Goal: Task Accomplishment & Management: Complete application form

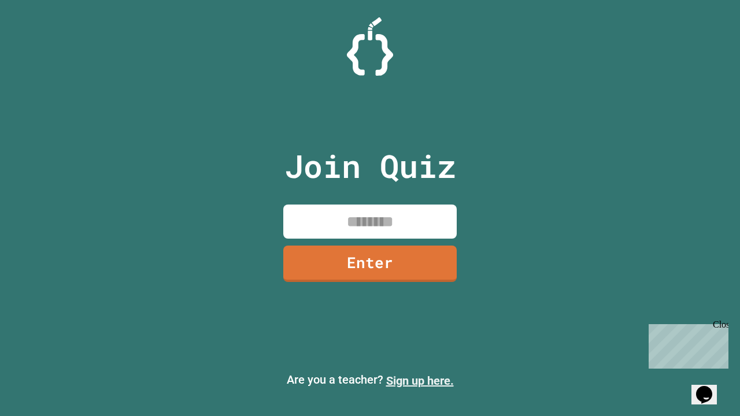
click at [420, 381] on link "Sign up here." at bounding box center [420, 381] width 68 height 14
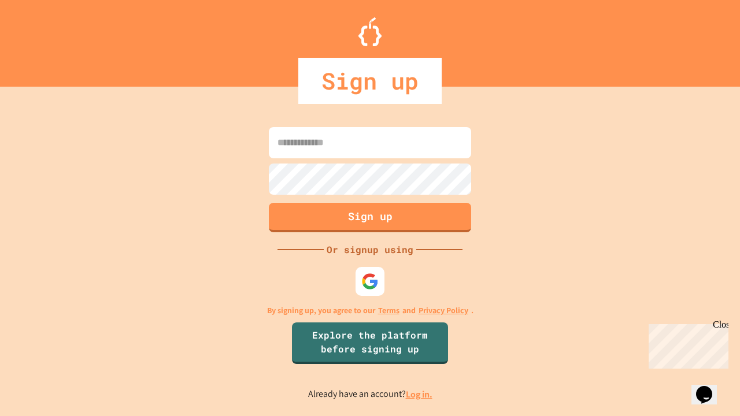
click at [420, 394] on link "Log in." at bounding box center [419, 395] width 27 height 12
